Goal: Task Accomplishment & Management: Use online tool/utility

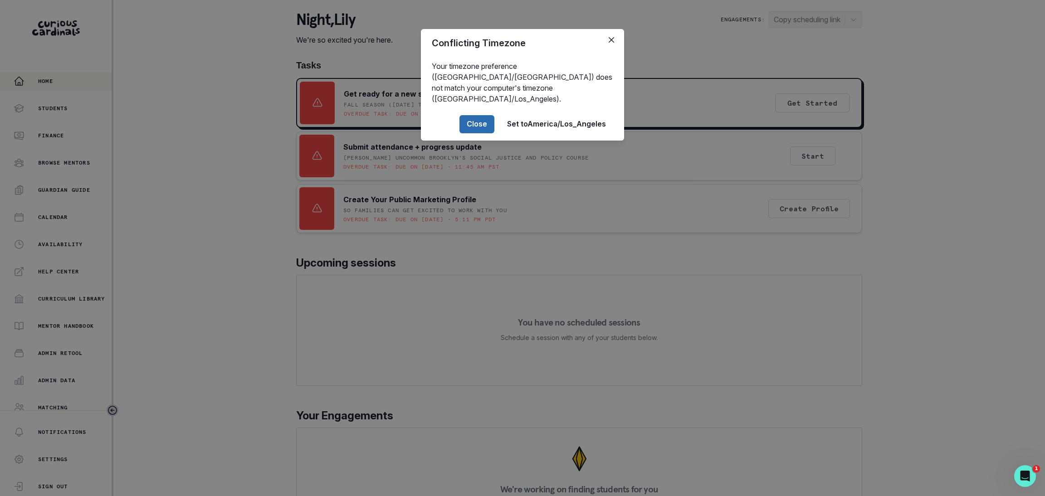
click at [477, 118] on button "Close" at bounding box center [476, 124] width 35 height 18
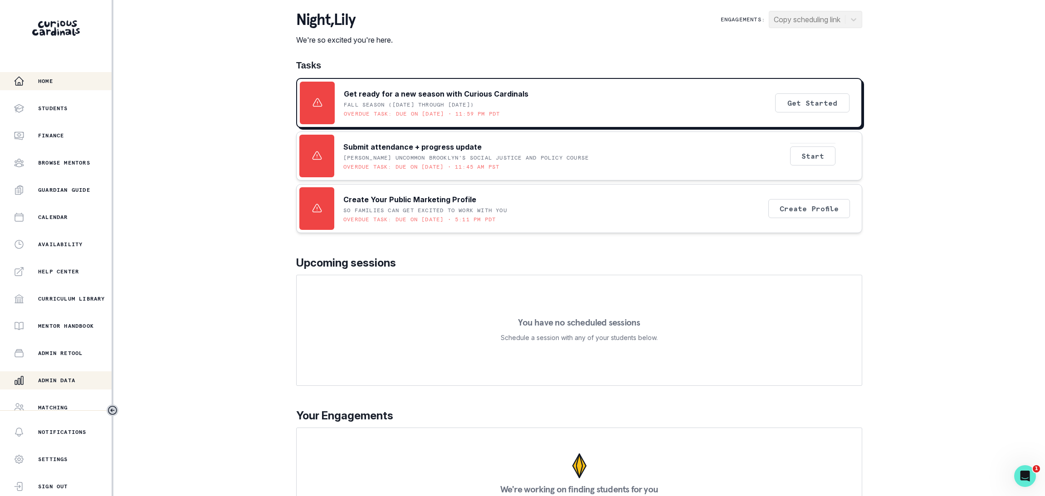
click at [58, 379] on p "Admin Data" at bounding box center [56, 380] width 37 height 7
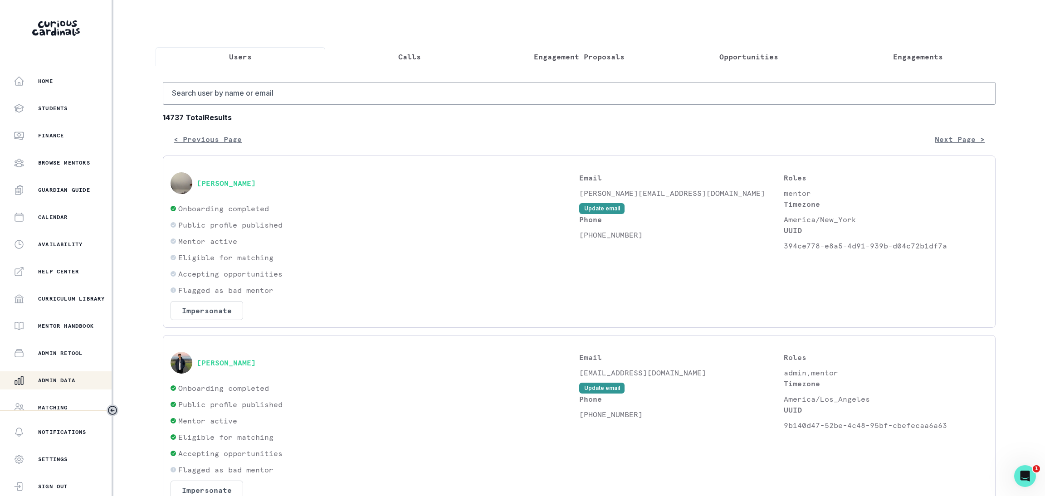
click at [265, 64] on button "Users" at bounding box center [241, 56] width 170 height 19
click at [255, 104] on input "Search user by name or email" at bounding box center [579, 93] width 832 height 23
paste input "[PERSON_NAME] [PERSON_NAME]"
type input "[PERSON_NAME] [PERSON_NAME]"
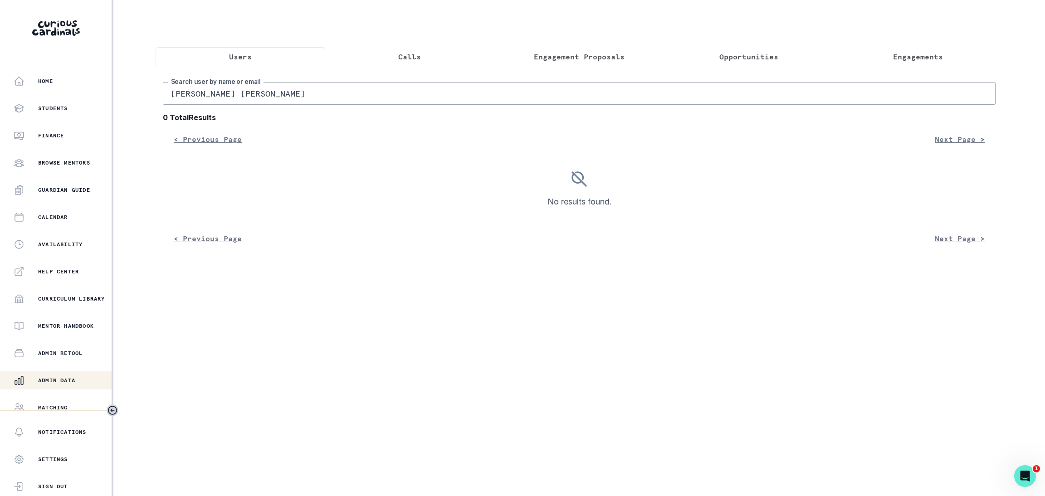
drag, startPoint x: 219, startPoint y: 100, endPoint x: 190, endPoint y: 104, distance: 29.8
click at [190, 104] on input "[PERSON_NAME] [PERSON_NAME]" at bounding box center [579, 93] width 832 height 23
type input "[PERSON_NAME]"
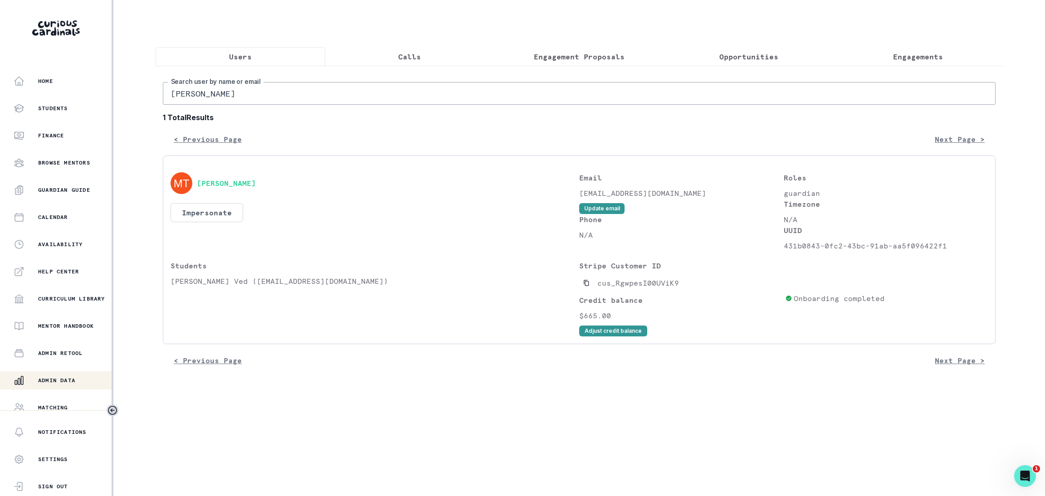
drag, startPoint x: 255, startPoint y: 192, endPoint x: 384, endPoint y: 232, distance: 135.4
click at [384, 232] on div "[PERSON_NAME] Impersonate Confirmation Are you sure? Impersonating means that w…" at bounding box center [374, 211] width 409 height 79
drag, startPoint x: 249, startPoint y: 196, endPoint x: 214, endPoint y: 199, distance: 35.9
click at [214, 194] on div "[PERSON_NAME]" at bounding box center [374, 183] width 409 height 22
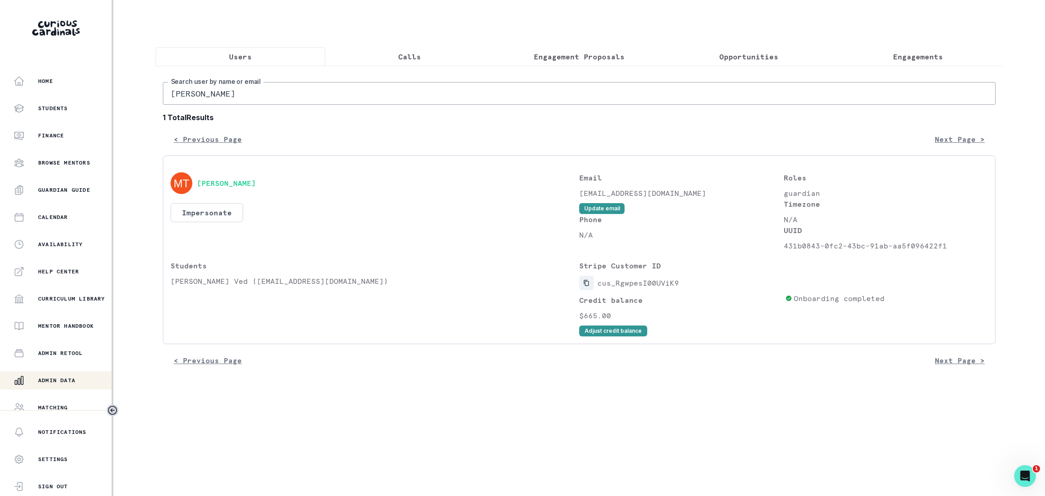
click at [590, 290] on button "Copied to clipboard" at bounding box center [586, 283] width 15 height 15
click at [228, 222] on button "Impersonate" at bounding box center [206, 212] width 73 height 19
click at [246, 311] on button "Impersonate" at bounding box center [243, 309] width 59 height 18
